Goal: Task Accomplishment & Management: Use online tool/utility

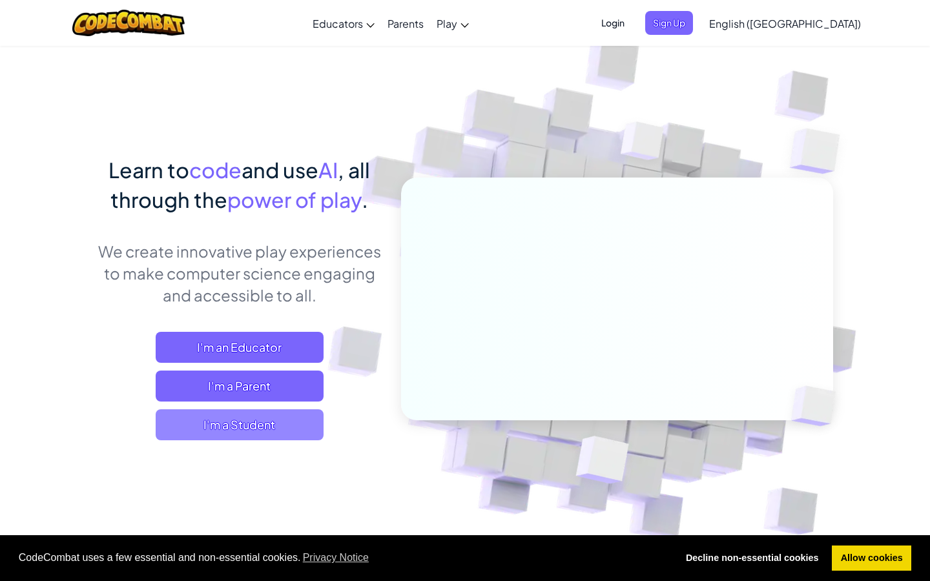
click at [267, 426] on span "I'm a Student" at bounding box center [240, 424] width 168 height 31
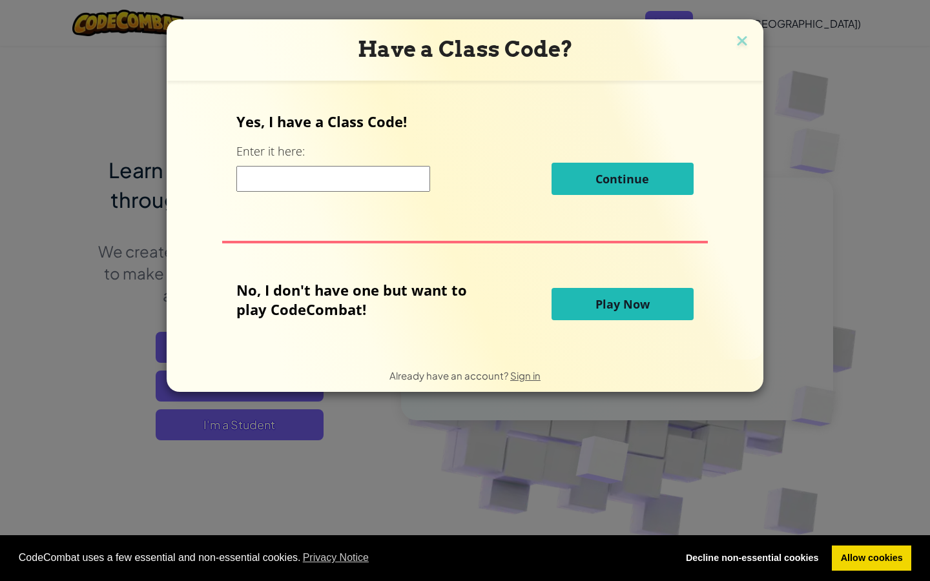
click at [628, 305] on span "Play Now" at bounding box center [622, 304] width 54 height 16
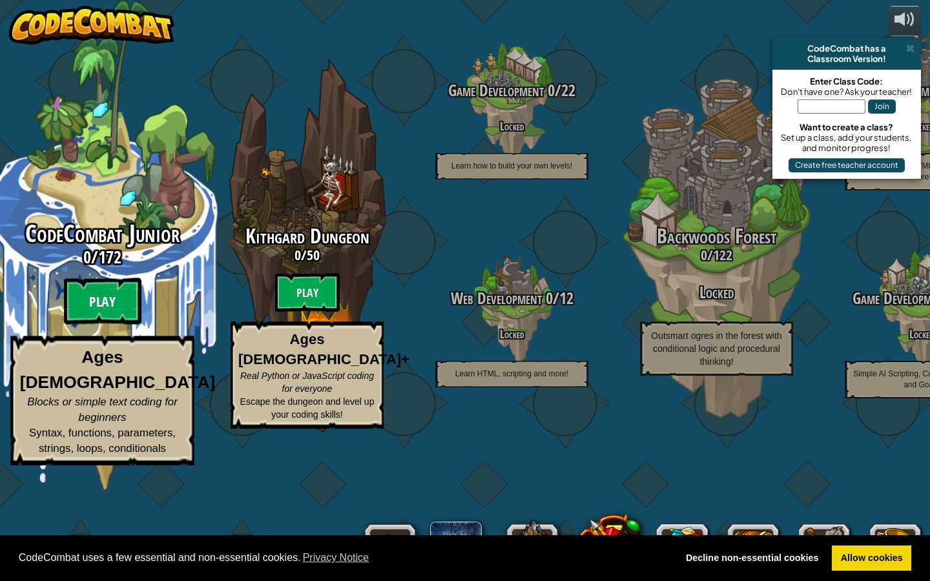
click at [87, 325] on btn "Play" at bounding box center [103, 301] width 78 height 47
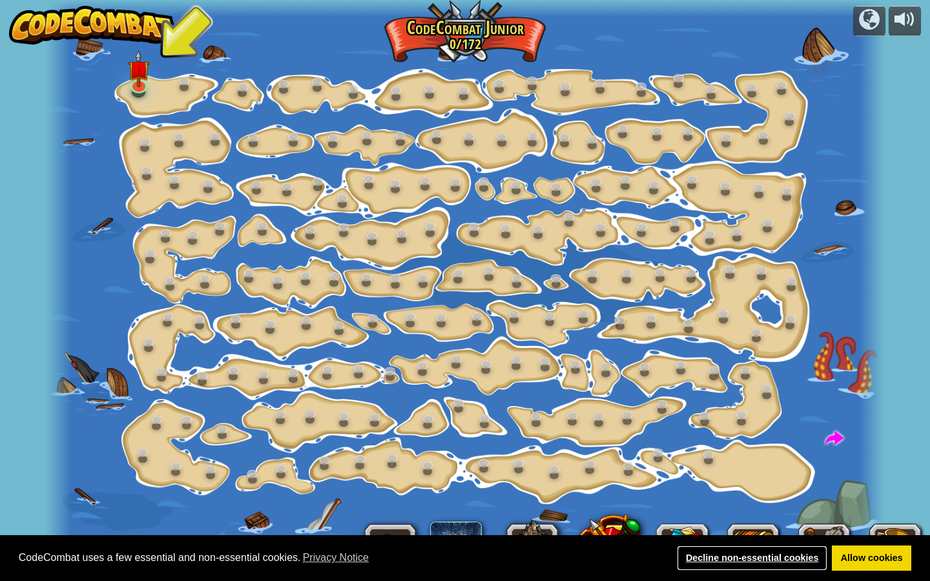
click at [766, 559] on link "Decline non-essential cookies" at bounding box center [752, 559] width 150 height 26
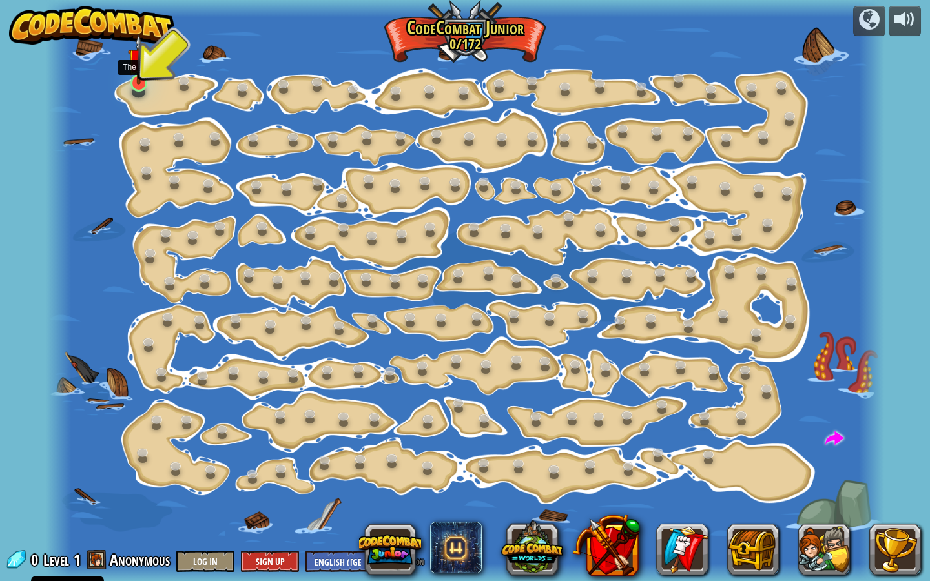
click at [143, 72] on img at bounding box center [139, 59] width 22 height 50
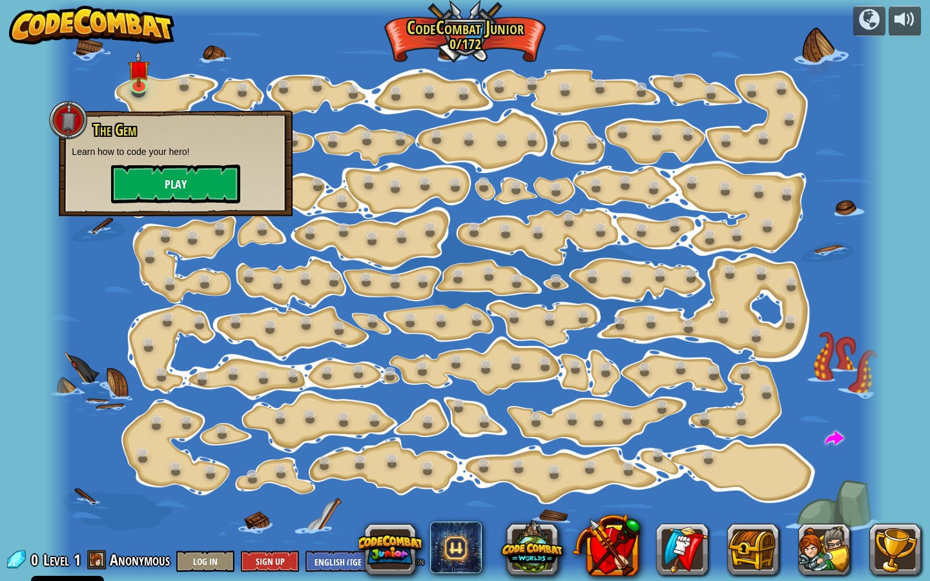
click at [192, 181] on button "Play" at bounding box center [175, 184] width 129 height 39
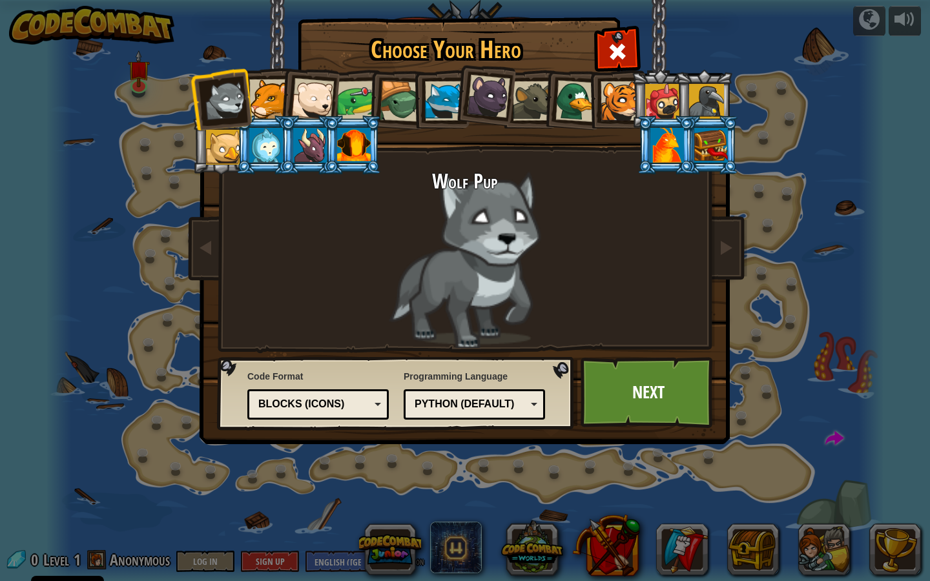
click at [357, 405] on div "Blocks (Icons)" at bounding box center [314, 404] width 112 height 15
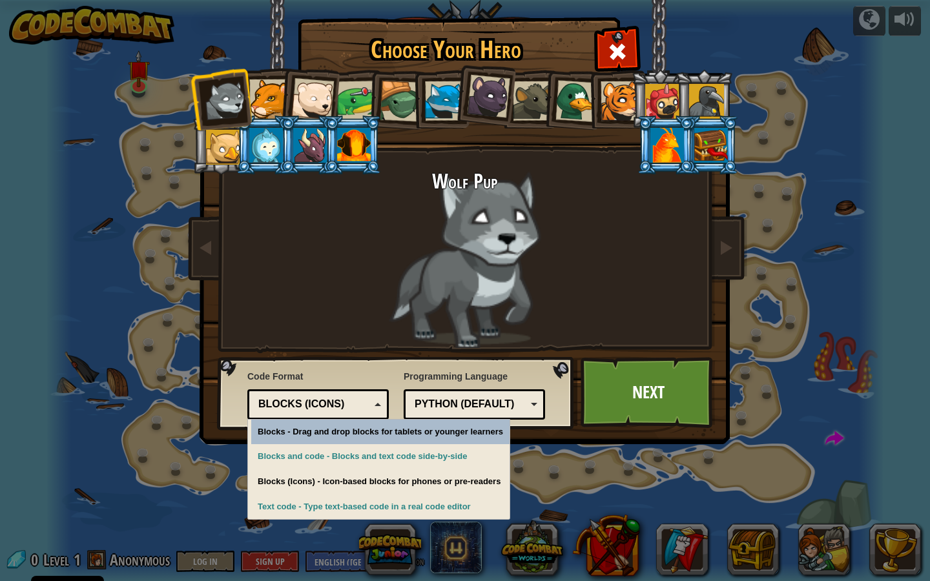
click at [357, 405] on div "Blocks (Icons)" at bounding box center [314, 404] width 112 height 15
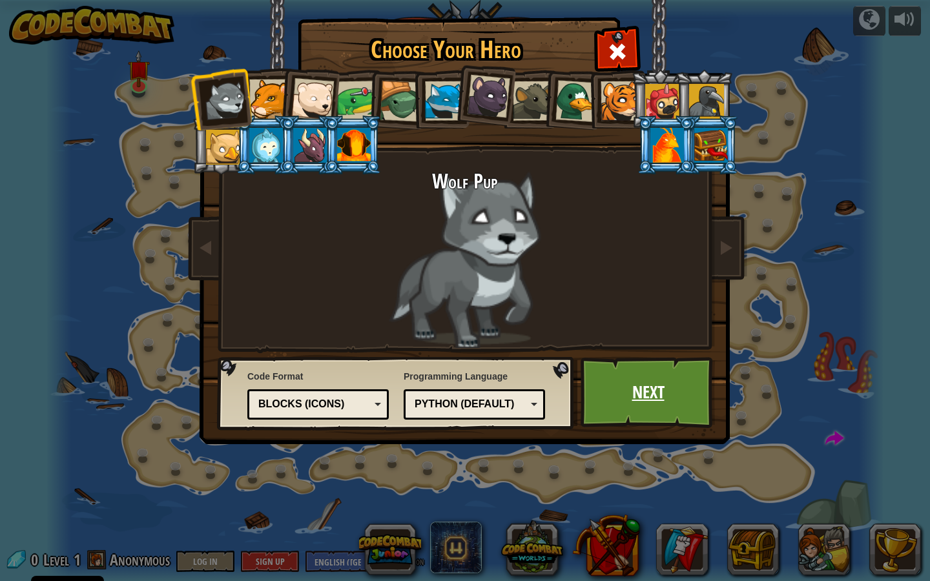
click at [605, 402] on link "Next" at bounding box center [648, 392] width 135 height 71
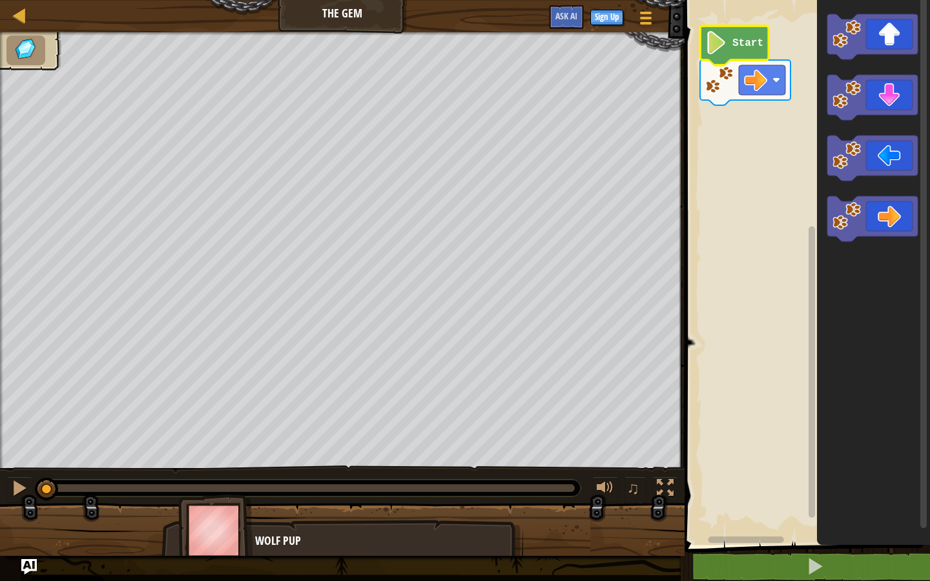
click at [745, 43] on text "Start" at bounding box center [747, 43] width 31 height 12
click at [757, 79] on image "Blockly Workspace" at bounding box center [755, 79] width 23 height 23
click at [771, 81] on rect "Blockly Workspace" at bounding box center [762, 80] width 47 height 30
click at [750, 514] on rect "Blockly Workspace" at bounding box center [805, 270] width 249 height 552
drag, startPoint x: 788, startPoint y: 574, endPoint x: 802, endPoint y: 178, distance: 396.1
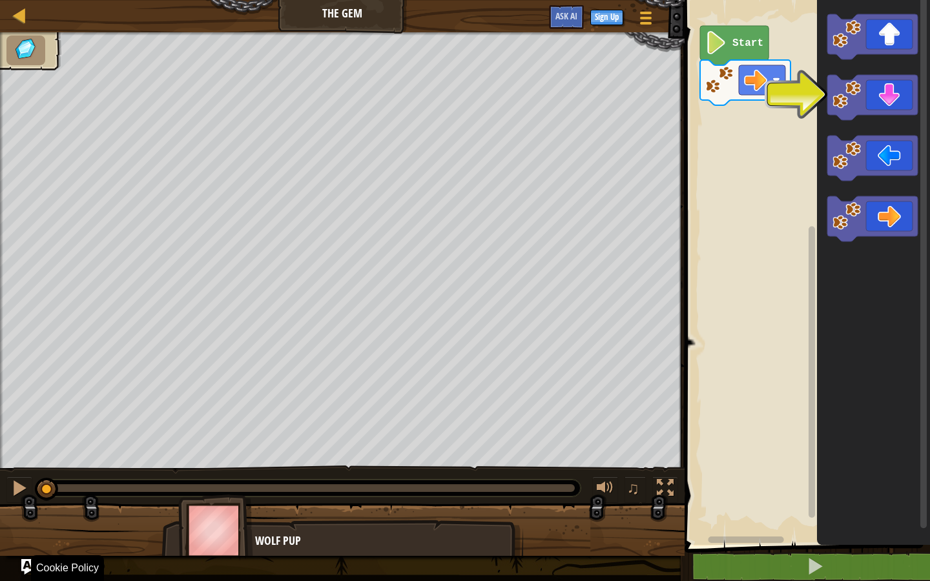
click at [802, 181] on div "1 2 go ( 'right' ) הההההההההההההההההההההההההההההההההההההההההההההההההההההההההההה…" at bounding box center [805, 298] width 249 height 585
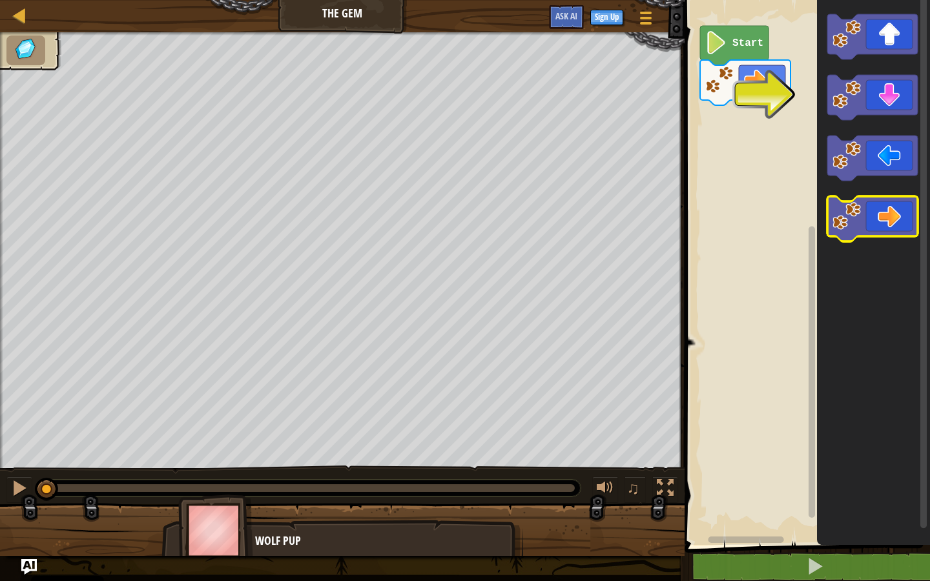
click at [885, 229] on icon "Blockly Workspace" at bounding box center [872, 218] width 90 height 45
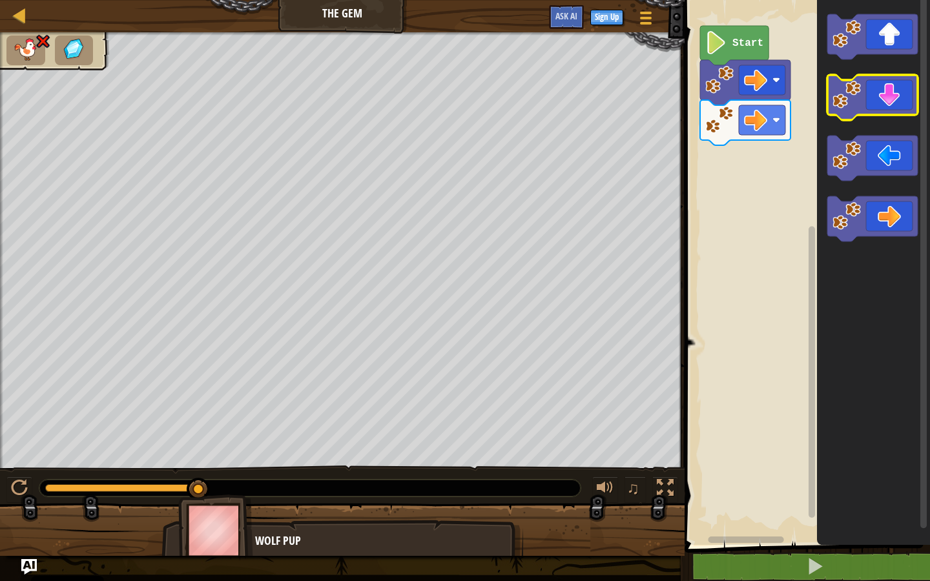
click at [879, 107] on icon "Blockly Workspace" at bounding box center [872, 97] width 90 height 45
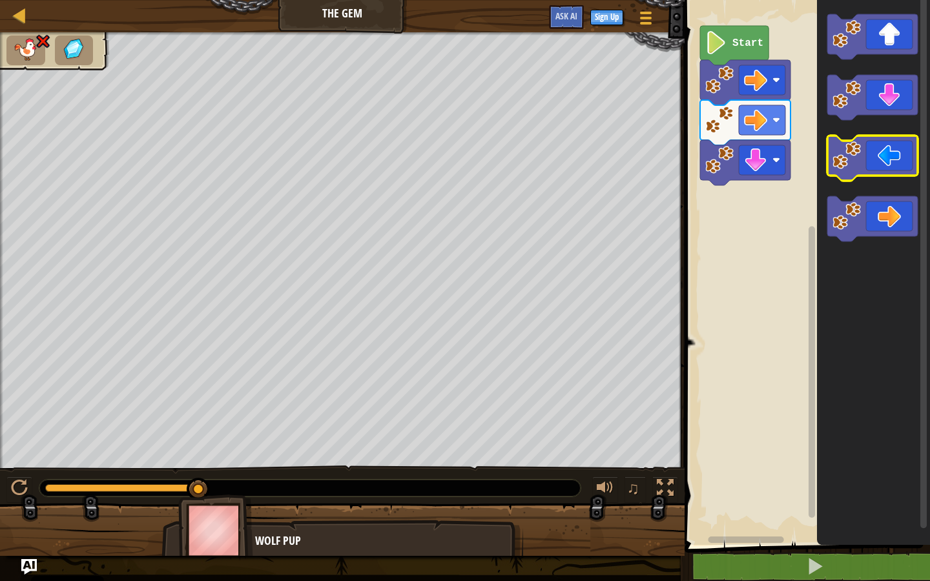
click at [869, 155] on icon "Blockly Workspace" at bounding box center [872, 158] width 90 height 45
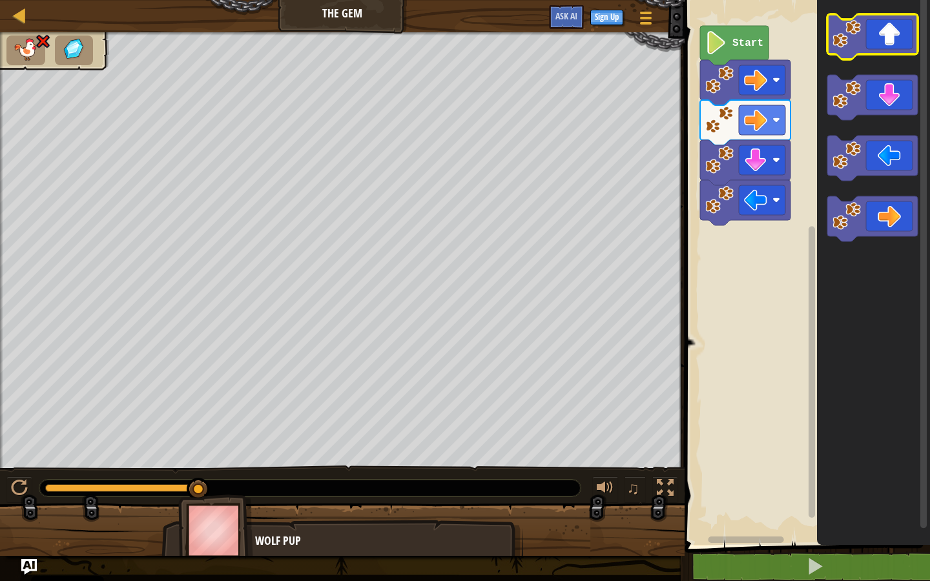
click at [873, 21] on icon "Blockly Workspace" at bounding box center [872, 36] width 90 height 45
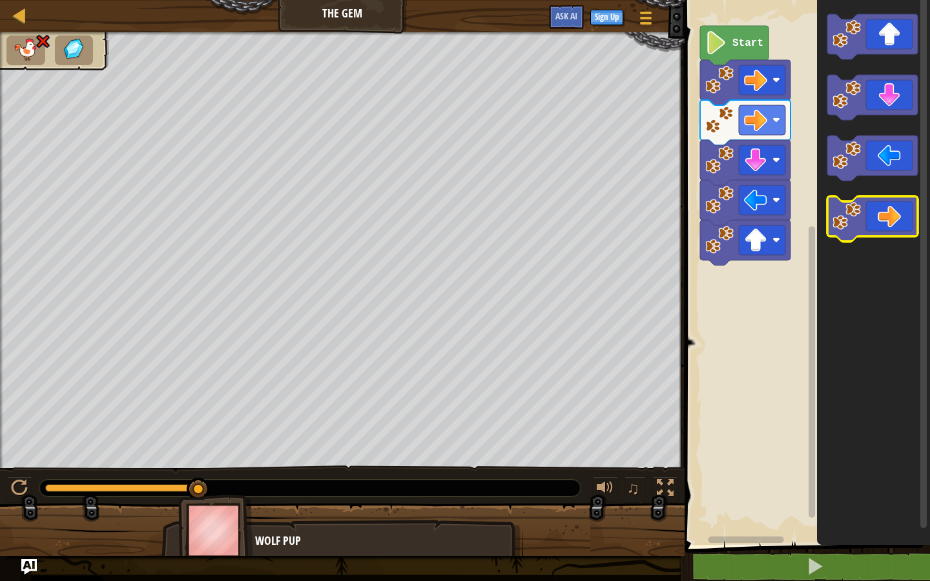
click at [887, 235] on icon "Blockly Workspace" at bounding box center [872, 218] width 90 height 45
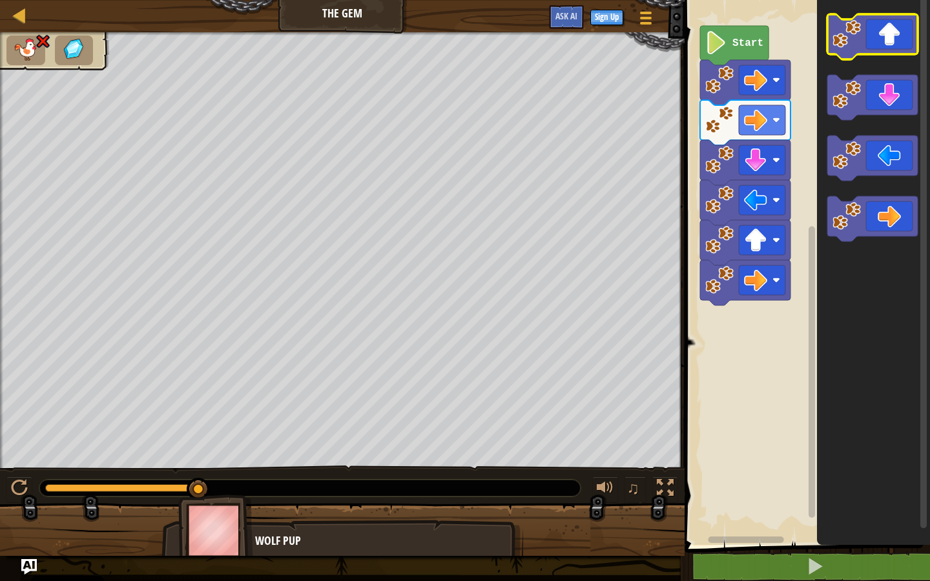
click at [874, 47] on icon "Blockly Workspace" at bounding box center [872, 36] width 90 height 45
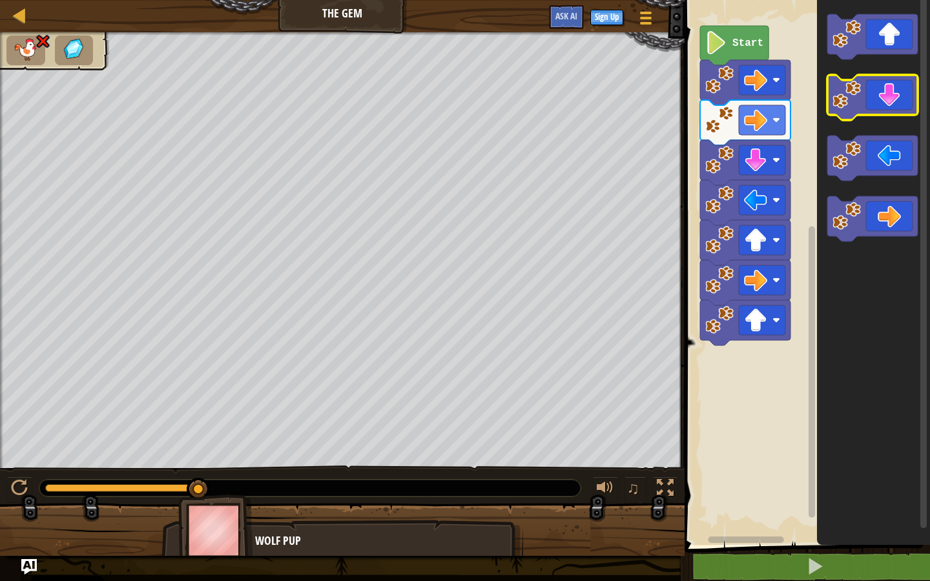
click at [874, 99] on icon "Blockly Workspace" at bounding box center [872, 97] width 90 height 45
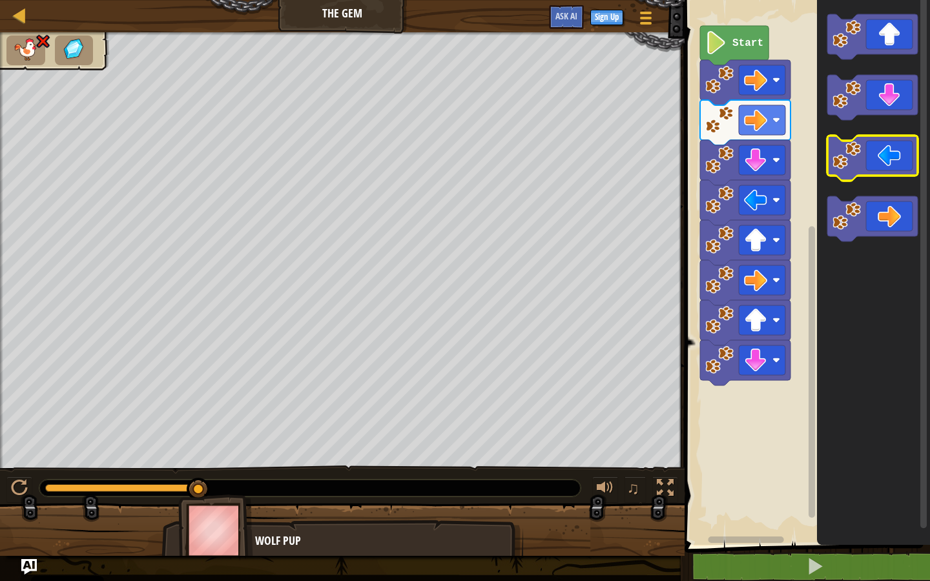
click at [878, 155] on icon "Blockly Workspace" at bounding box center [872, 158] width 90 height 45
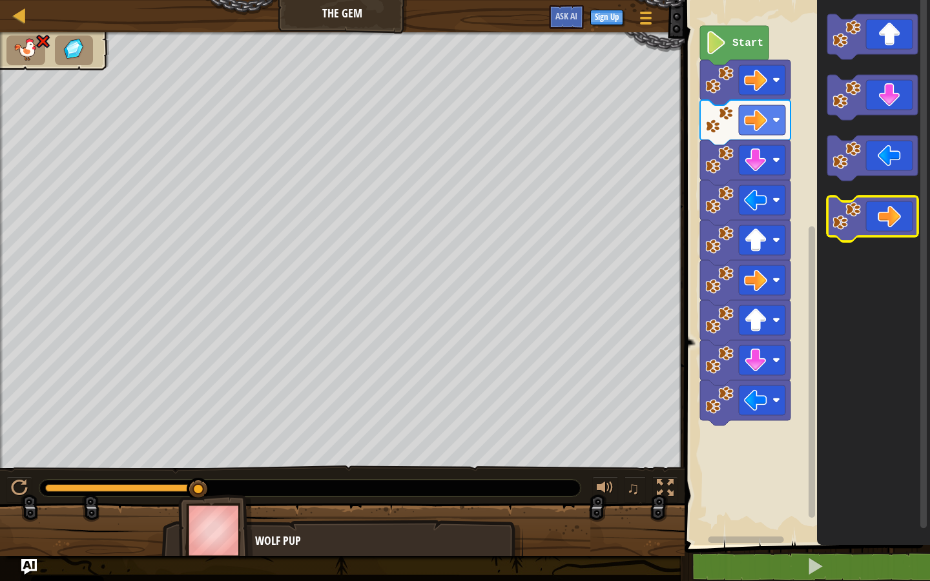
click at [885, 226] on icon "Blockly Workspace" at bounding box center [872, 218] width 90 height 45
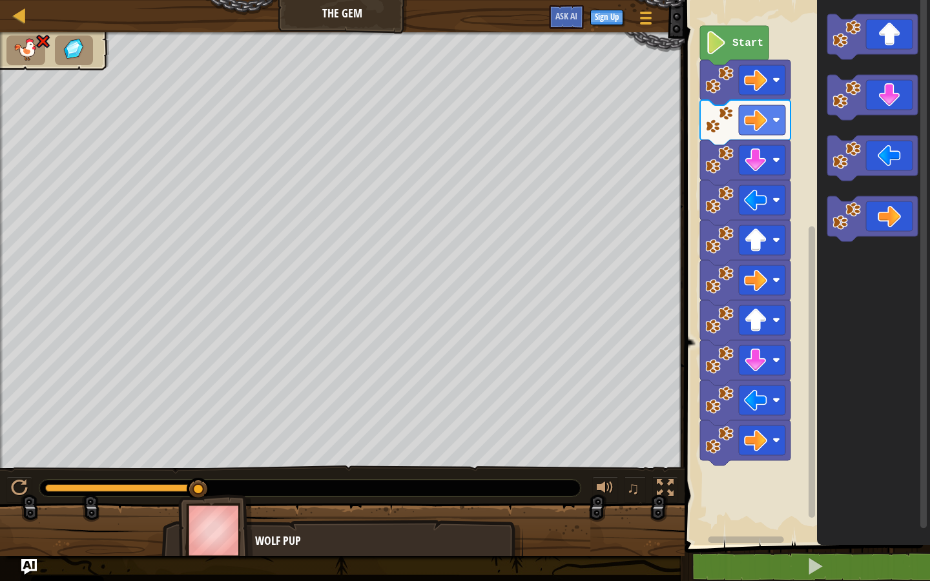
click at [816, 551] on span at bounding box center [809, 254] width 256 height 597
click at [814, 570] on span at bounding box center [815, 566] width 18 height 18
click at [725, 41] on image "Blockly Workspace" at bounding box center [716, 42] width 22 height 23
click at [28, 566] on img "Ask AI" at bounding box center [29, 567] width 17 height 17
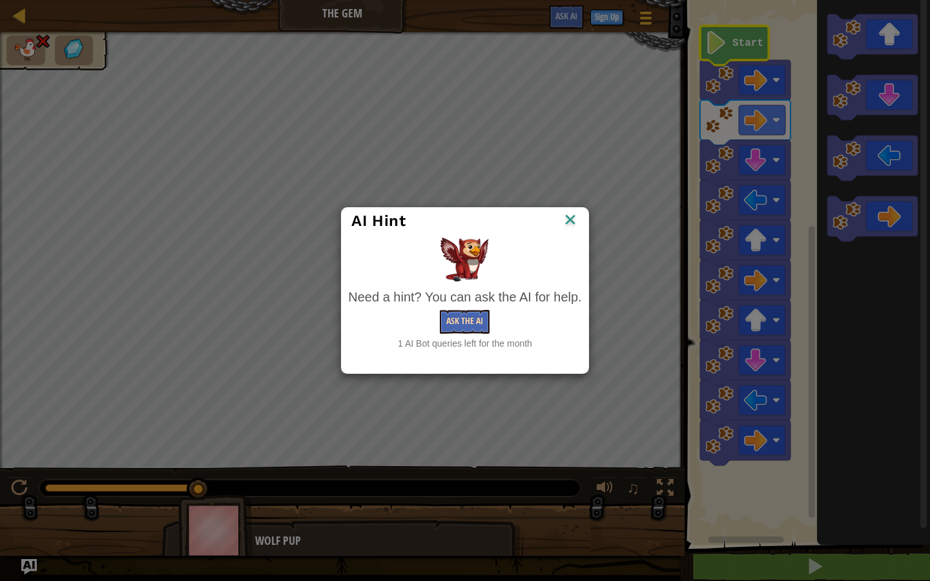
click at [466, 320] on button "Ask the AI" at bounding box center [465, 322] width 50 height 24
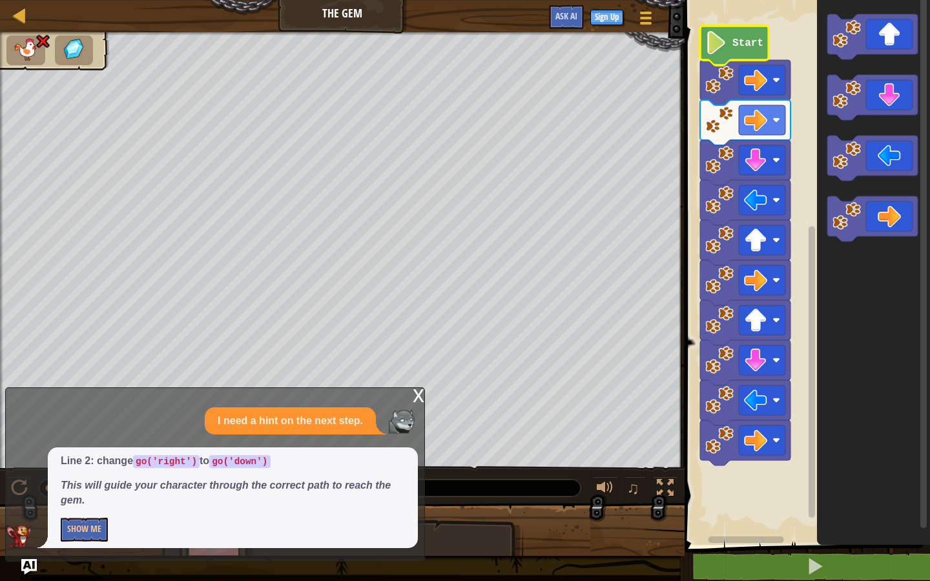
click at [110, 525] on p "Show Me" at bounding box center [233, 530] width 344 height 24
click at [91, 531] on button "Show Me" at bounding box center [84, 530] width 47 height 24
click at [418, 398] on div "x" at bounding box center [419, 394] width 12 height 13
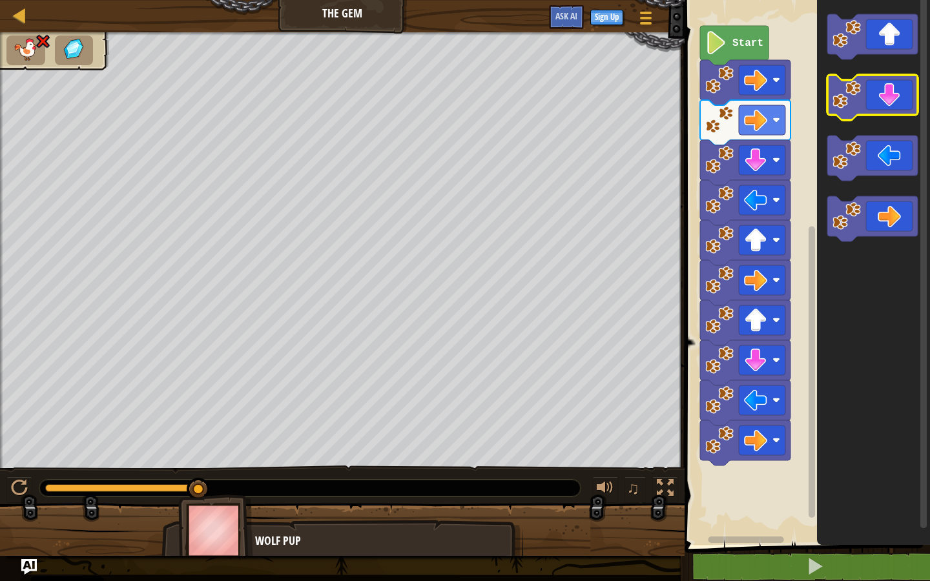
click at [880, 105] on icon "Blockly Workspace" at bounding box center [872, 97] width 90 height 45
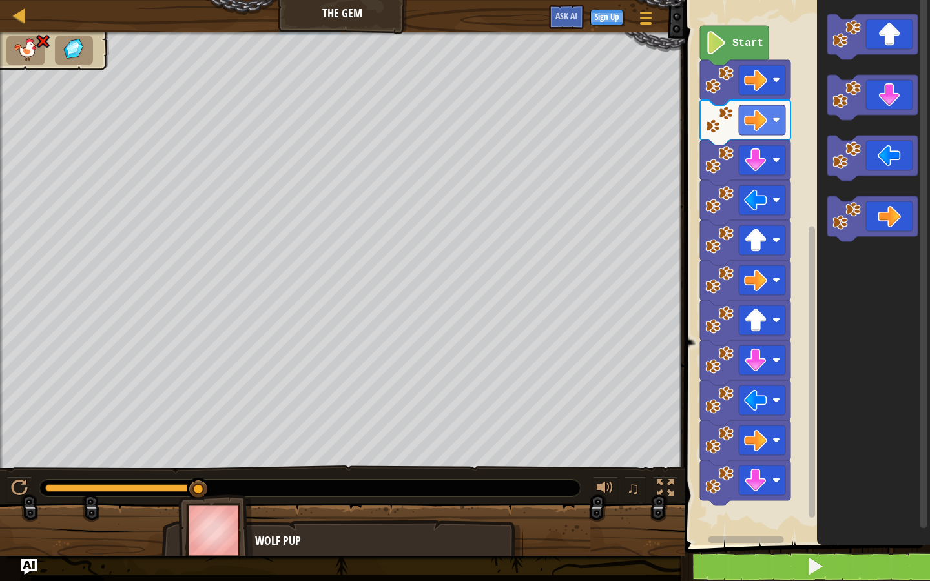
click at [833, 567] on button at bounding box center [814, 567] width 249 height 30
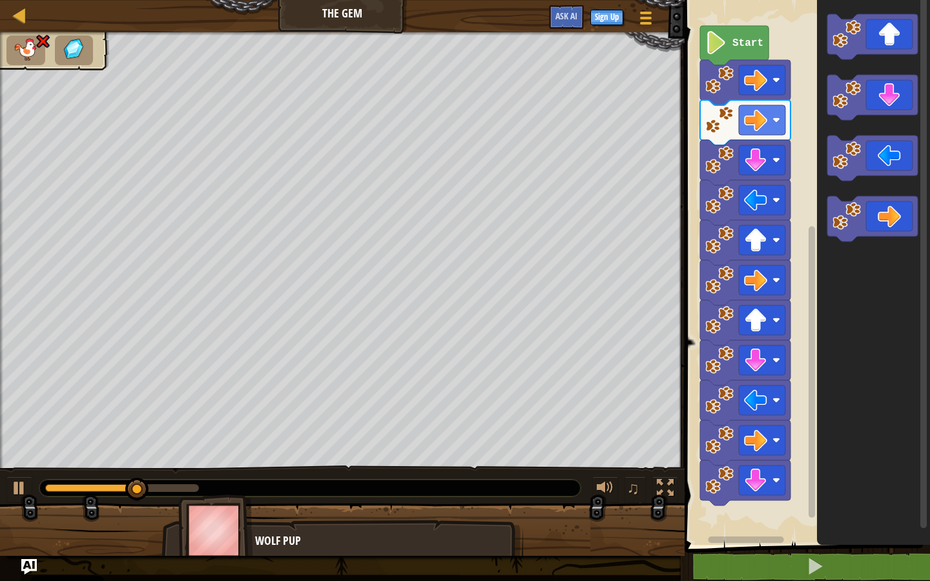
click at [873, 126] on icon "Blockly Workspace" at bounding box center [873, 270] width 113 height 552
click at [868, 93] on icon "Blockly Workspace" at bounding box center [872, 97] width 90 height 45
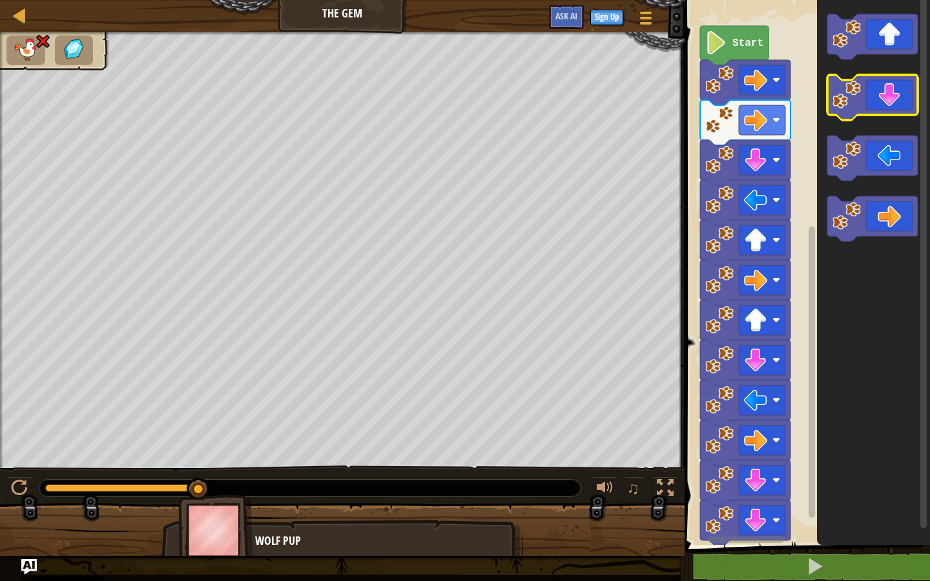
click at [854, 85] on image "Blockly Workspace" at bounding box center [847, 95] width 28 height 28
click at [760, 132] on image "Blockly Workspace" at bounding box center [755, 120] width 23 height 23
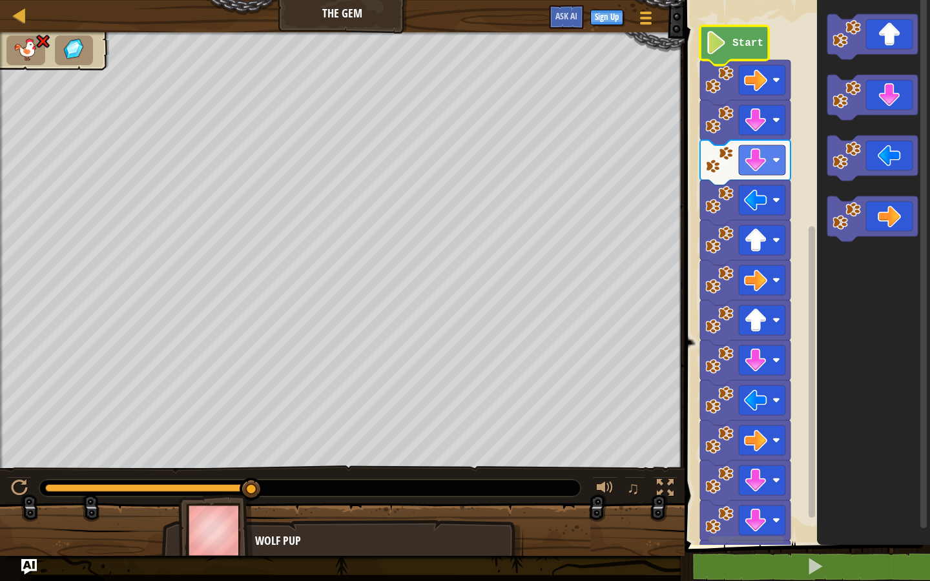
click at [715, 57] on icon "Blockly Workspace" at bounding box center [734, 45] width 68 height 39
click at [716, 57] on icon "Blockly Workspace" at bounding box center [734, 45] width 68 height 39
click at [17, 15] on div at bounding box center [20, 15] width 16 height 16
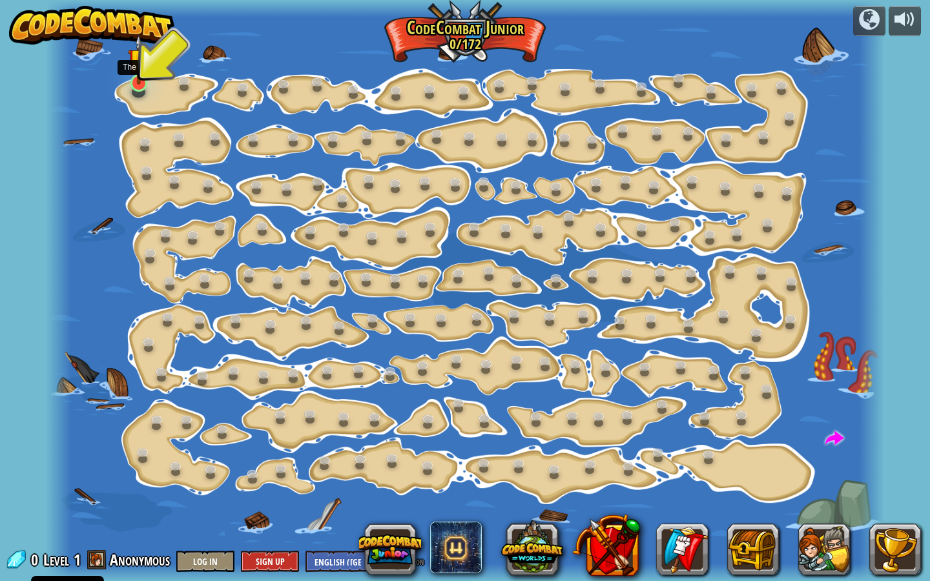
click at [137, 66] on img at bounding box center [139, 59] width 22 height 50
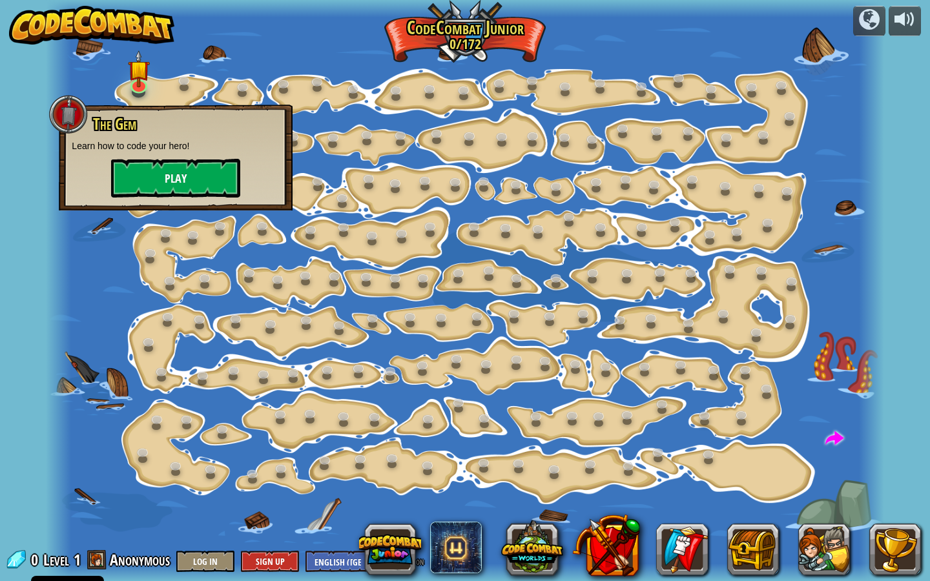
click at [154, 172] on button "Play" at bounding box center [175, 178] width 129 height 39
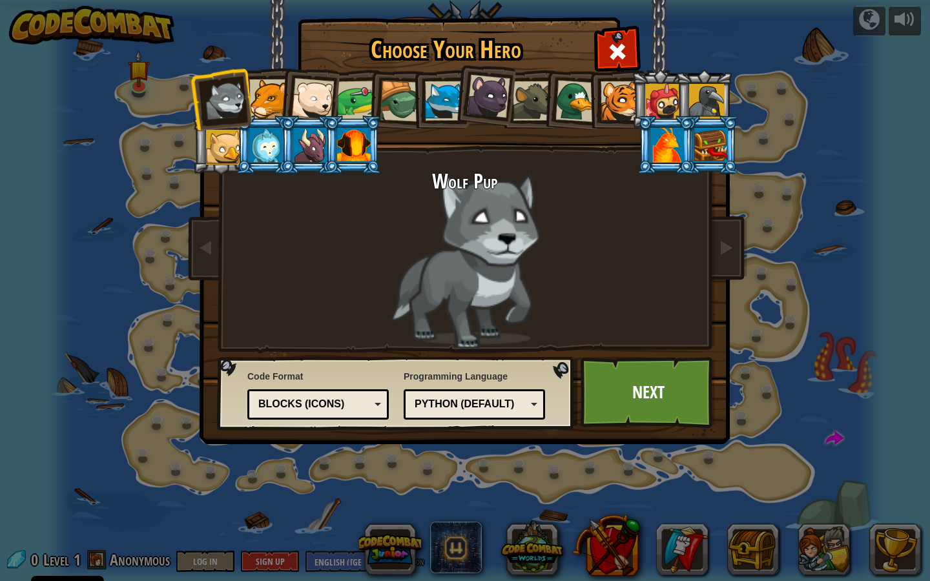
click at [364, 400] on div "Blocks (Icons)" at bounding box center [314, 404] width 112 height 15
click at [669, 393] on link "Next" at bounding box center [648, 392] width 135 height 71
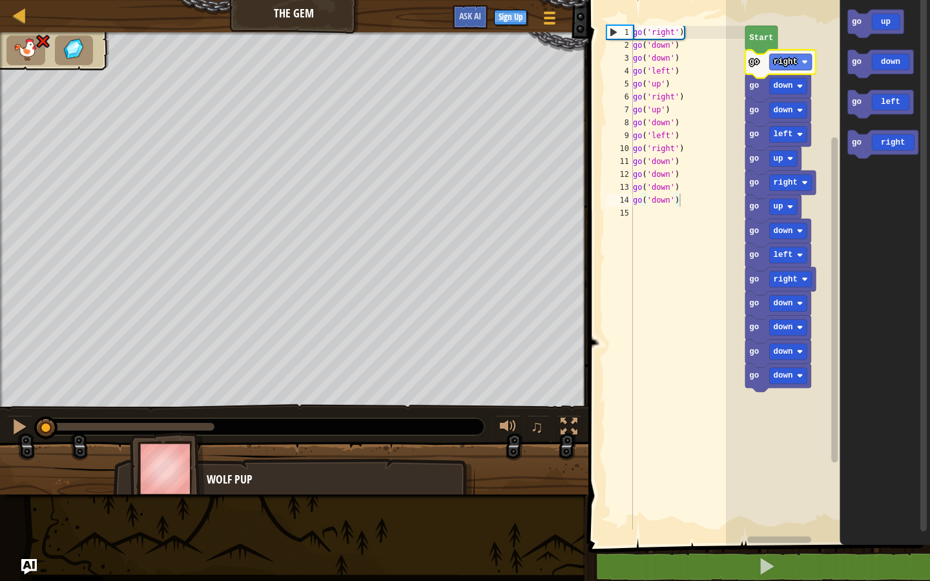
click at [760, 36] on text "Start" at bounding box center [762, 38] width 24 height 9
click at [882, 147] on icon "Blockly Workspace" at bounding box center [883, 144] width 70 height 28
